Goal: Information Seeking & Learning: Understand process/instructions

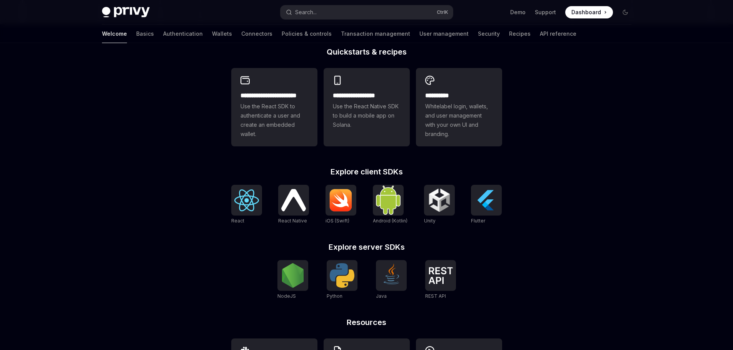
scroll to position [184, 0]
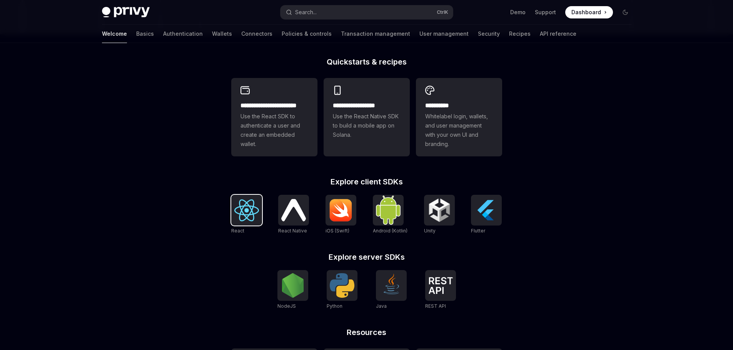
click at [243, 217] on img at bounding box center [246, 211] width 25 height 22
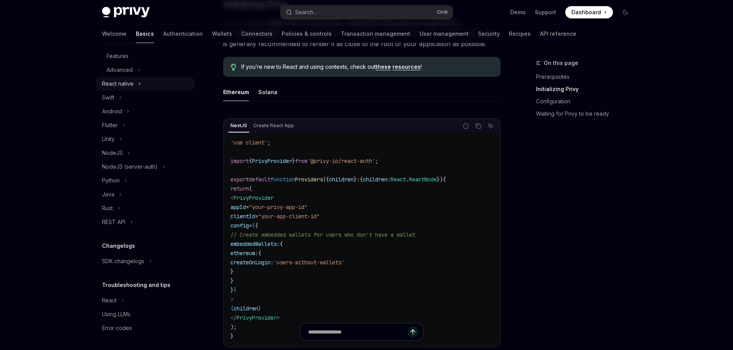
scroll to position [156, 0]
